Goal: Use online tool/utility: Utilize a website feature to perform a specific function

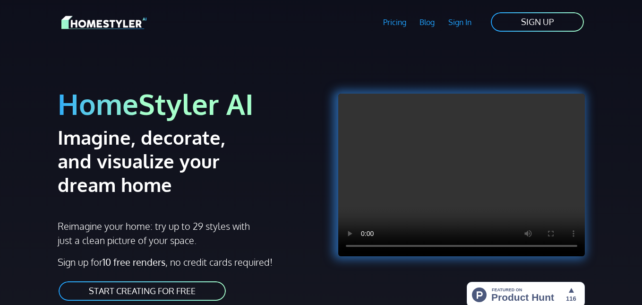
click at [163, 289] on link "START CREATING FOR FREE" at bounding box center [142, 290] width 169 height 21
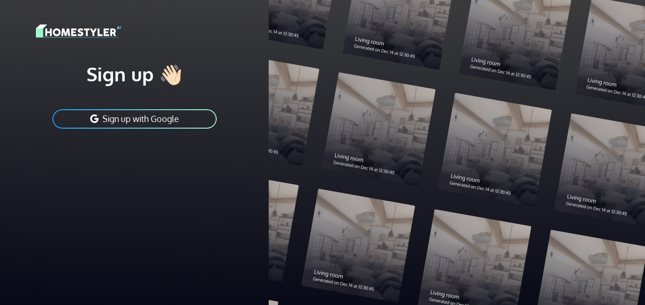
click at [170, 117] on button "Sign up with Google" at bounding box center [134, 118] width 166 height 21
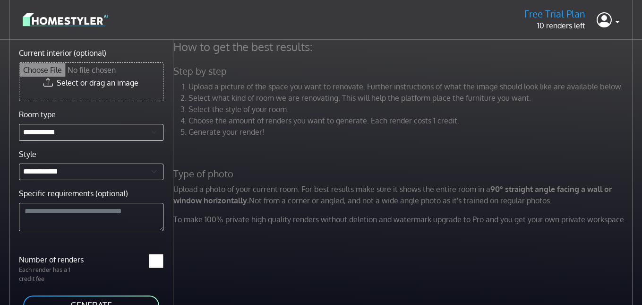
click at [113, 84] on input "Current interior (optional)" at bounding box center [91, 82] width 144 height 38
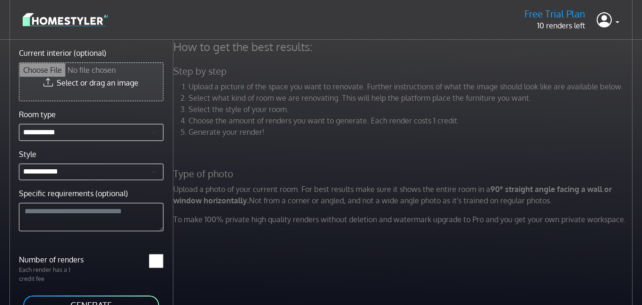
type input "**********"
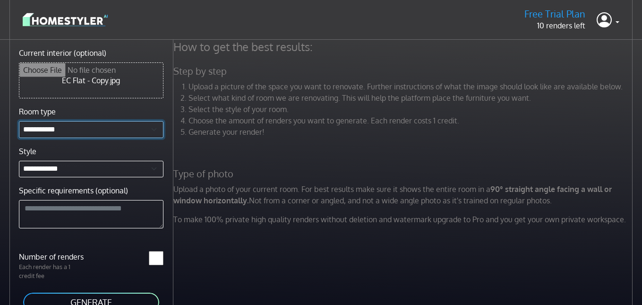
click at [150, 128] on select "**********" at bounding box center [91, 129] width 145 height 17
click at [95, 299] on button "GENERATE" at bounding box center [91, 301] width 138 height 21
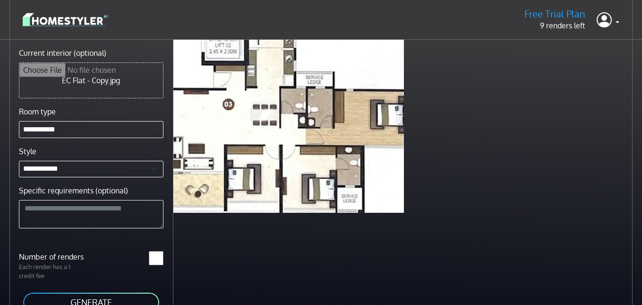
click at [99, 300] on button "GENERATE" at bounding box center [91, 301] width 138 height 21
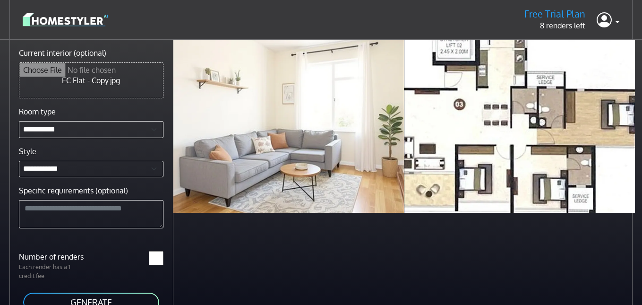
click at [278, 257] on div "Scandinavian living room less than a minute ago Scandinavian living room less t…" at bounding box center [407, 192] width 469 height 305
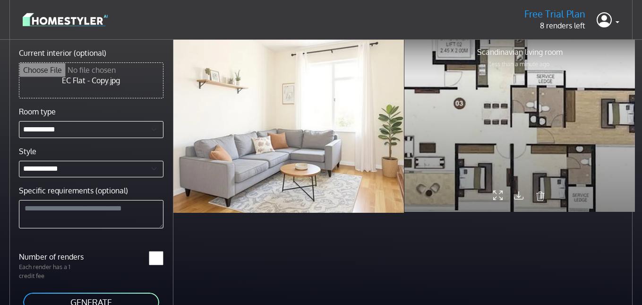
click at [502, 190] on icon at bounding box center [497, 196] width 9 height 16
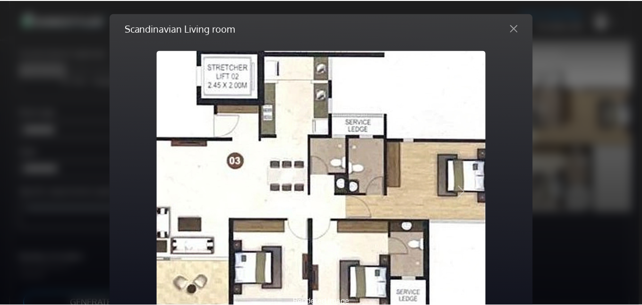
scroll to position [26, 0]
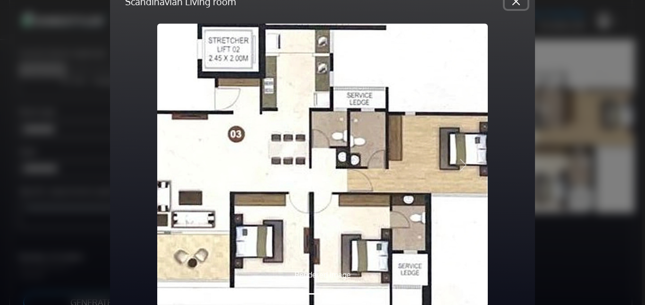
click at [515, 1] on button "Close" at bounding box center [516, 1] width 23 height 15
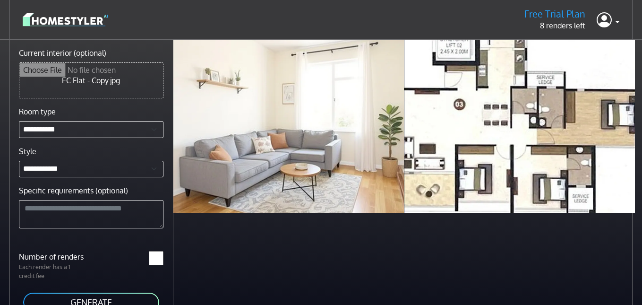
click at [59, 19] on img at bounding box center [65, 19] width 85 height 17
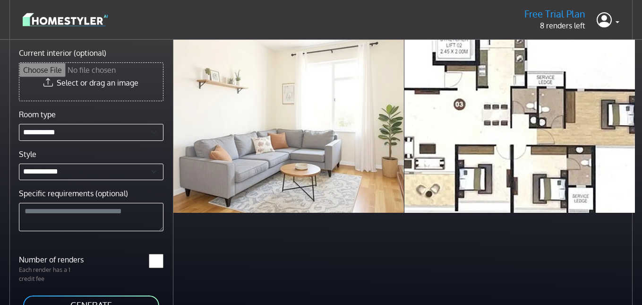
click at [59, 19] on img at bounding box center [65, 19] width 85 height 17
